Goal: Find specific page/section: Find specific page/section

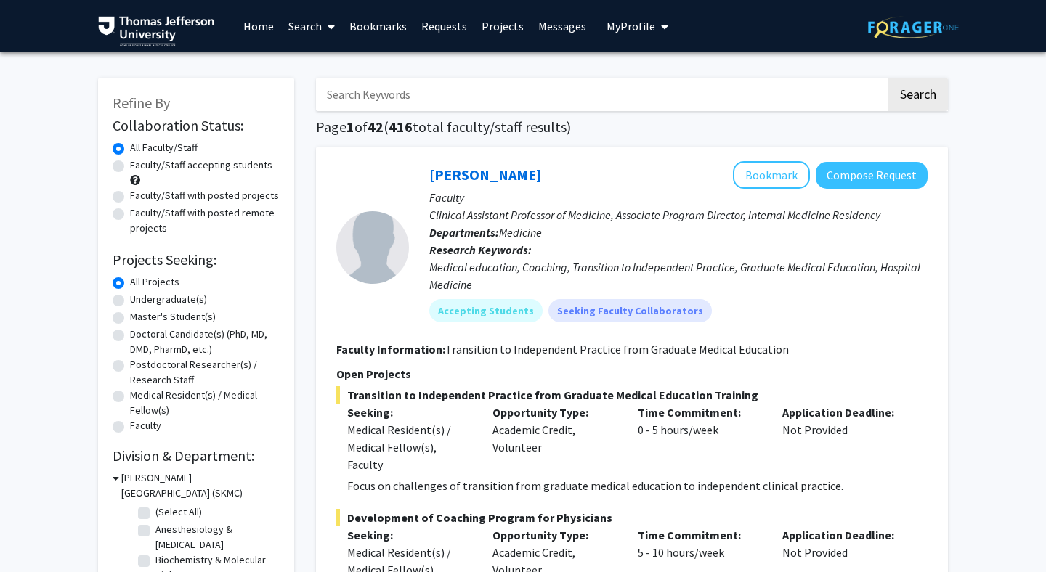
scroll to position [5581, 0]
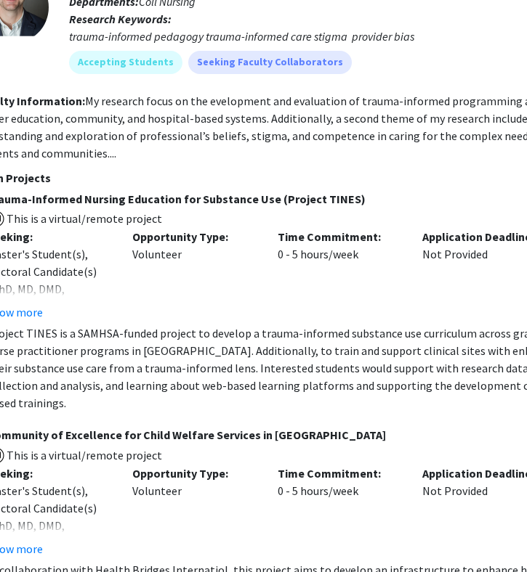
scroll to position [3669, 273]
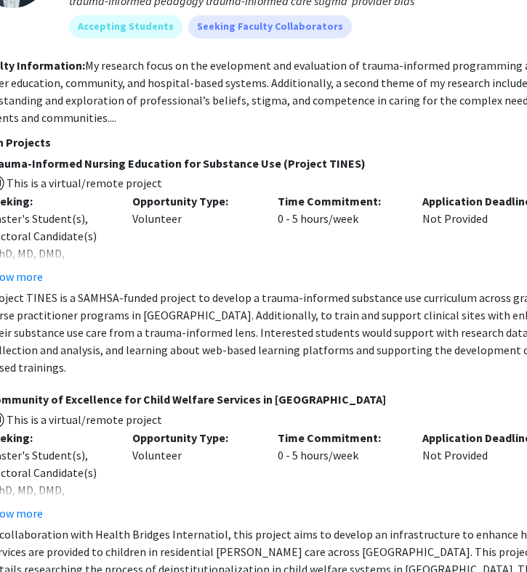
click at [293, 358] on p "Project TINES is a SAMHSA-funded project to develop a trauma-informed substance…" at bounding box center [277, 332] width 580 height 87
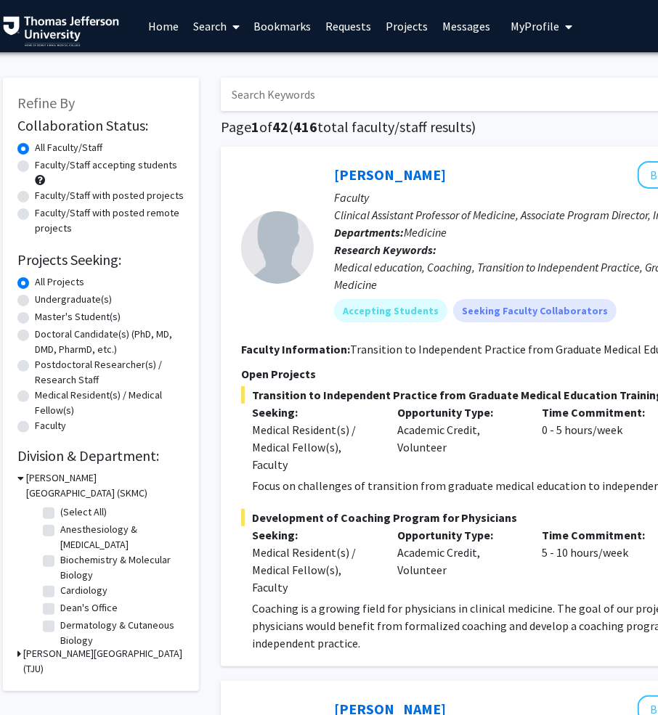
scroll to position [0, 0]
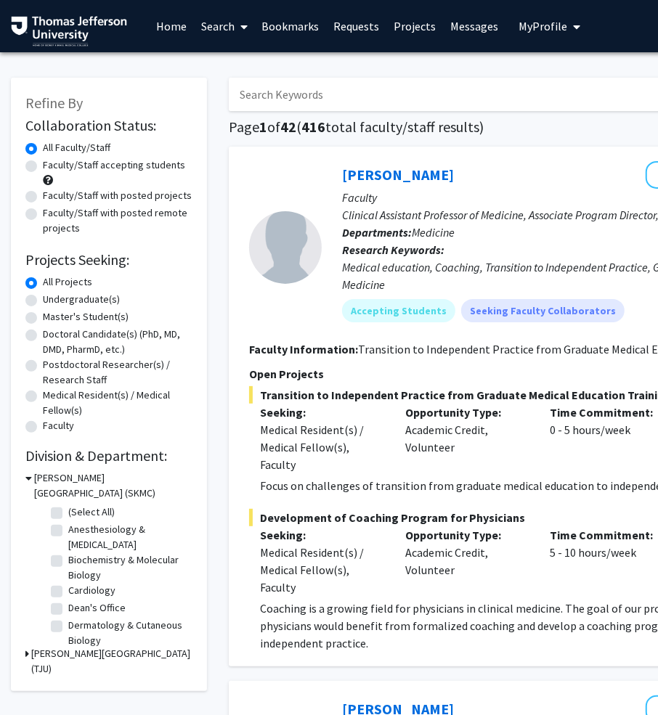
click at [288, 20] on link "Bookmarks" at bounding box center [291, 26] width 72 height 51
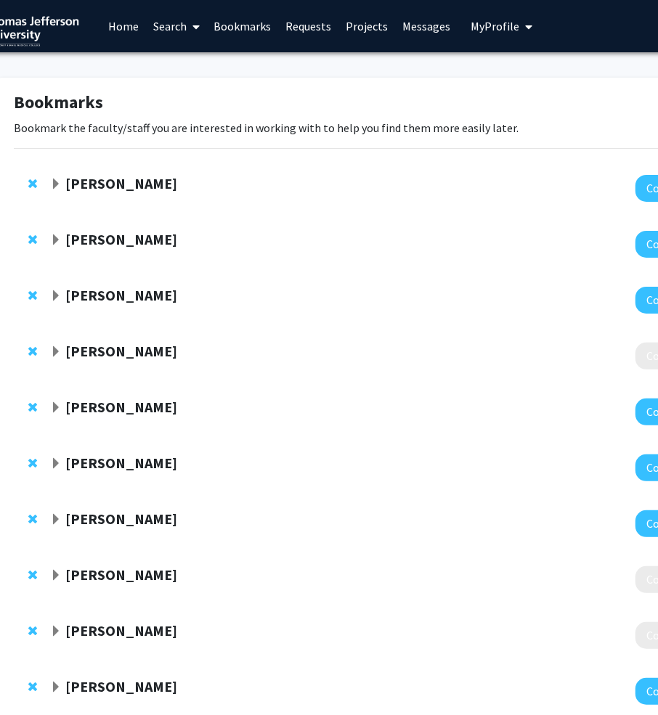
scroll to position [0, 49]
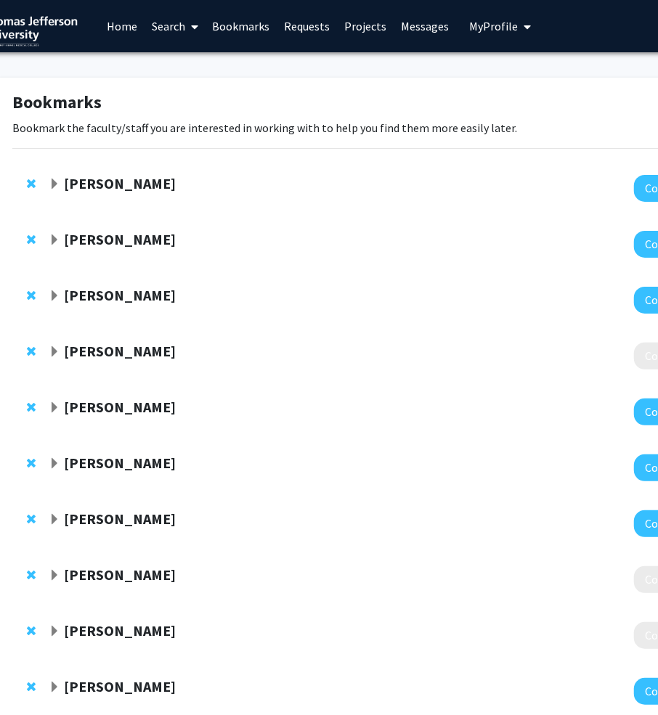
click at [60, 179] on div "[PERSON_NAME]" at bounding box center [206, 184] width 314 height 18
click at [54, 180] on span "Expand Elizabeth Wright-Jin Bookmark" at bounding box center [55, 185] width 12 height 12
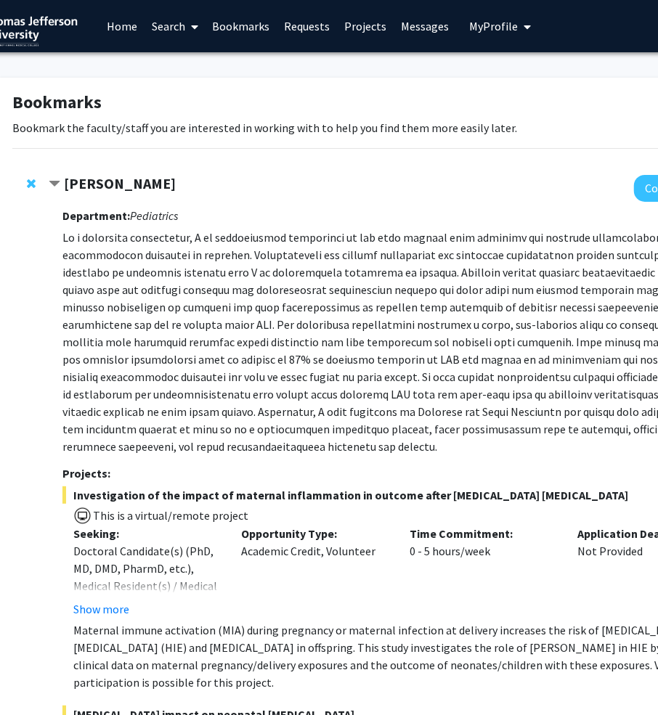
click at [99, 175] on strong "[PERSON_NAME]" at bounding box center [120, 183] width 112 height 18
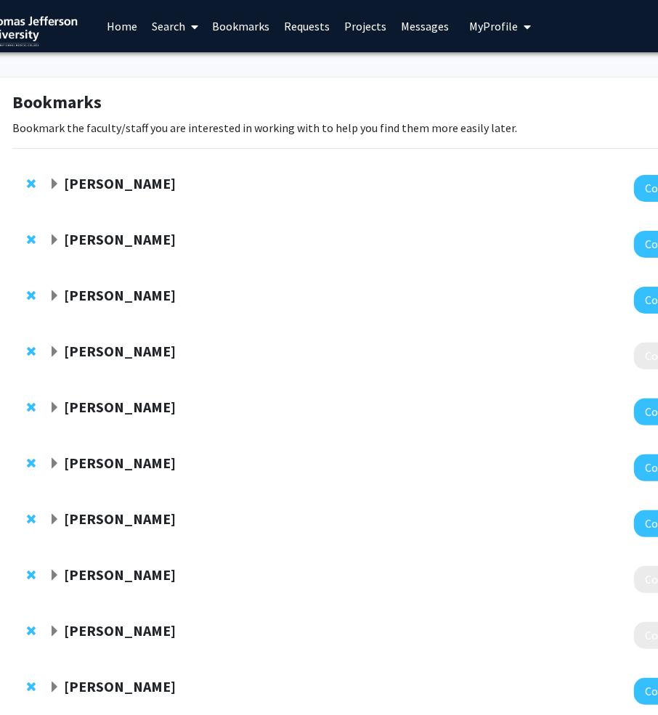
click at [99, 175] on strong "[PERSON_NAME]" at bounding box center [120, 183] width 112 height 18
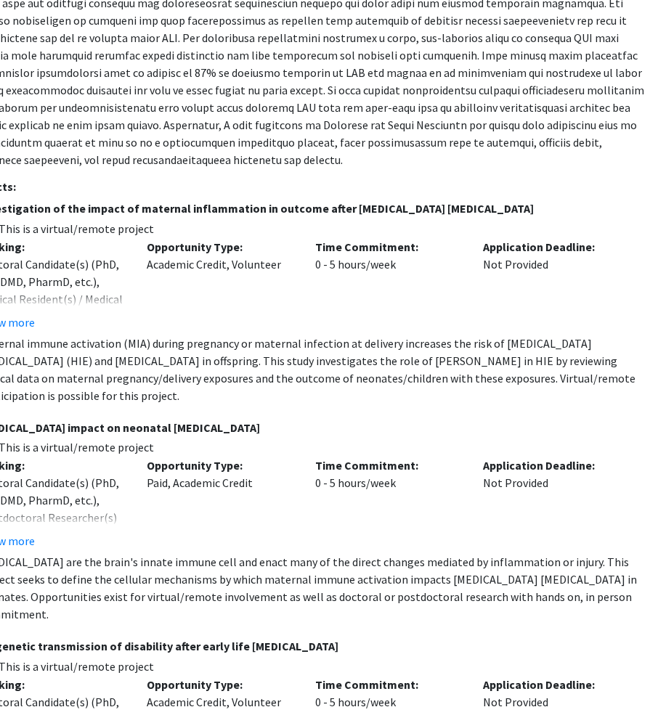
scroll to position [283, 144]
